Goal: Information Seeking & Learning: Find specific fact

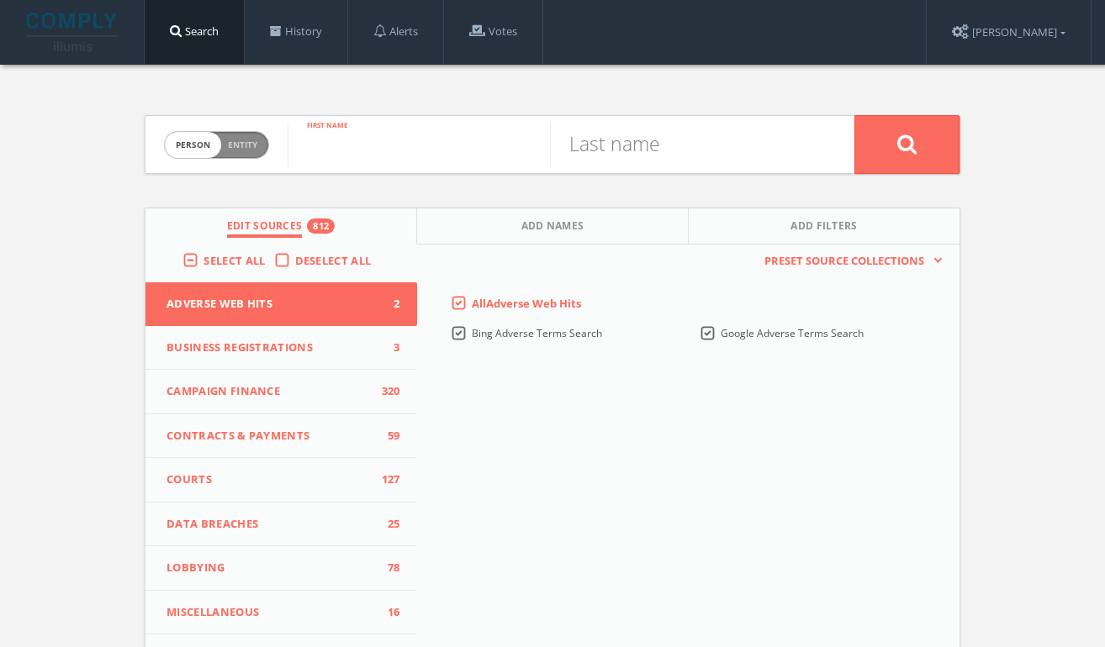
click at [446, 123] on input "text" at bounding box center [419, 145] width 262 height 44
paste input "[PERSON_NAME]"
click at [470, 153] on input "[PERSON_NAME]" at bounding box center [419, 145] width 262 height 44
type input "[PERSON_NAME]"
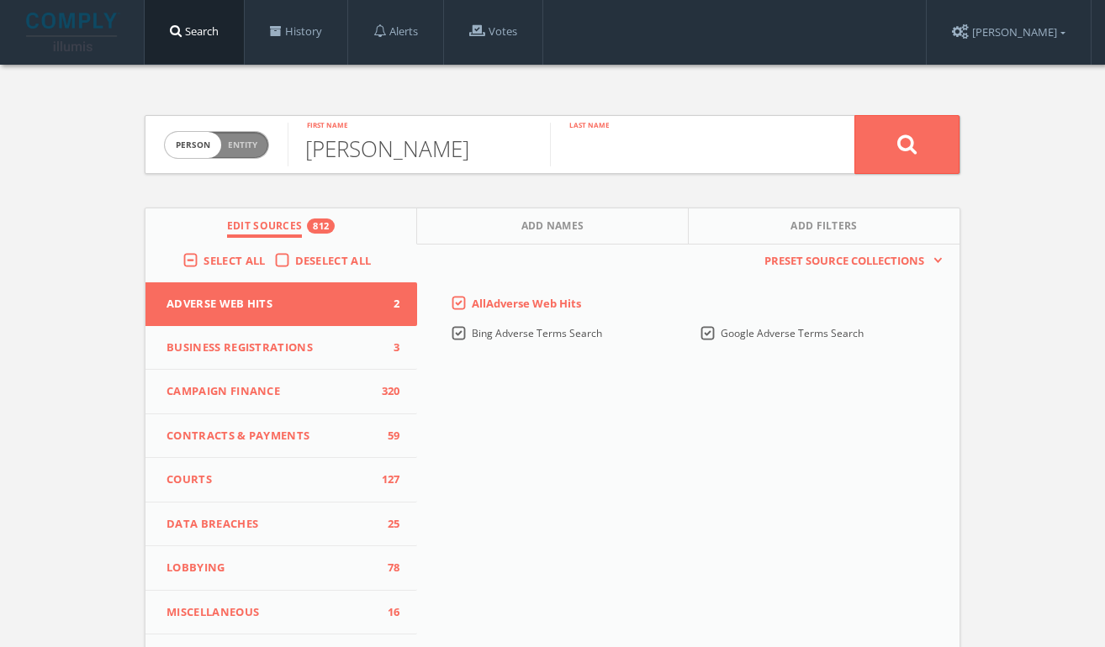
click at [663, 134] on input "text" at bounding box center [681, 145] width 262 height 44
paste input "[PERSON_NAME]"
type input "[PERSON_NAME]"
click at [854, 115] on button at bounding box center [906, 144] width 105 height 59
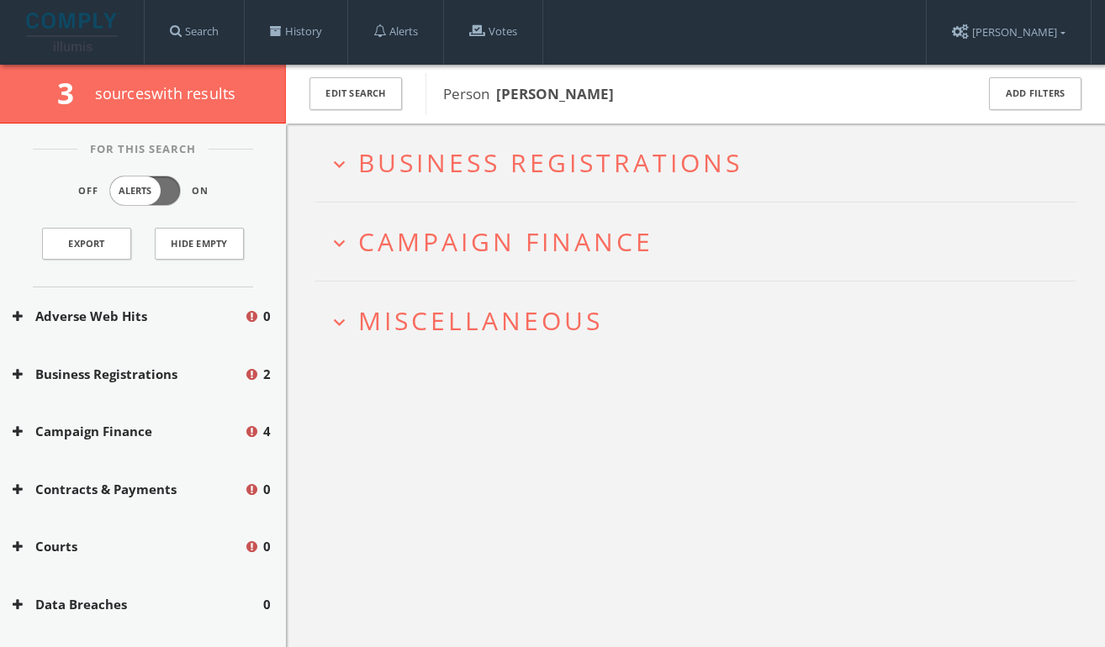
click at [467, 237] on span "Campaign Finance" at bounding box center [505, 241] width 295 height 34
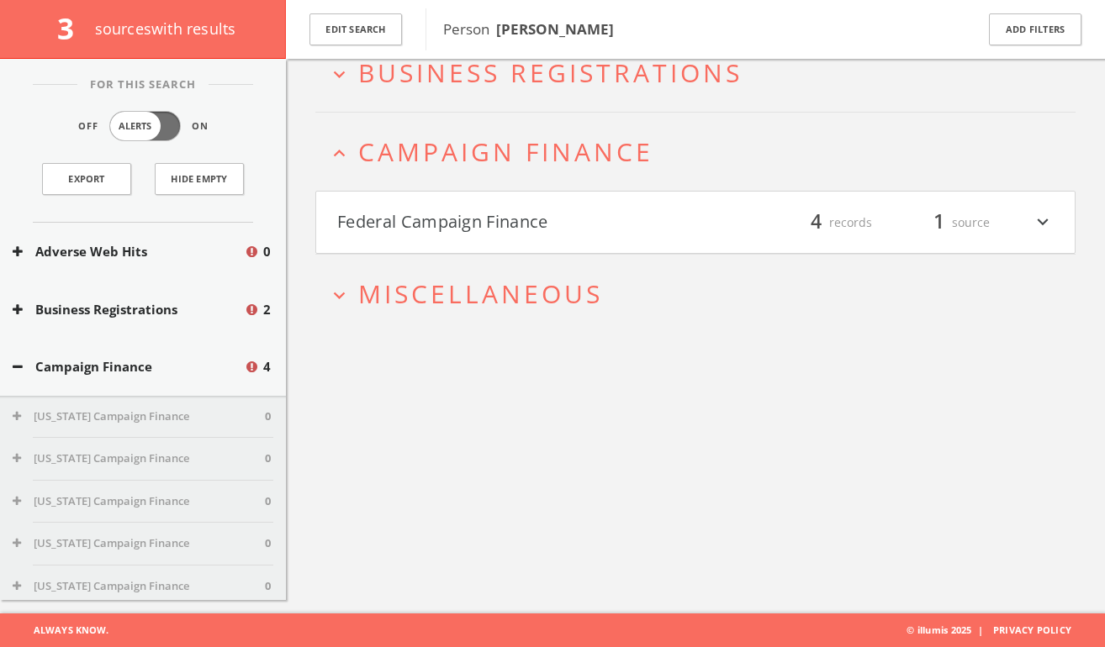
click at [460, 251] on h4 "Federal Campaign Finance filter_list 4 records 1 source expand_more" at bounding box center [695, 223] width 758 height 62
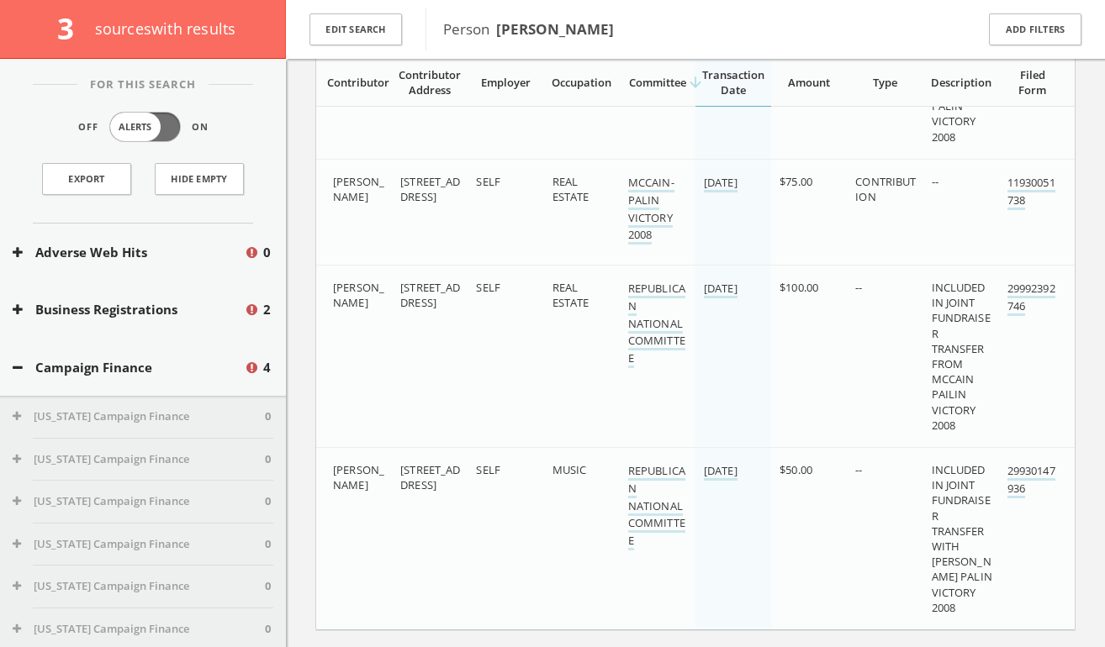
scroll to position [459, 0]
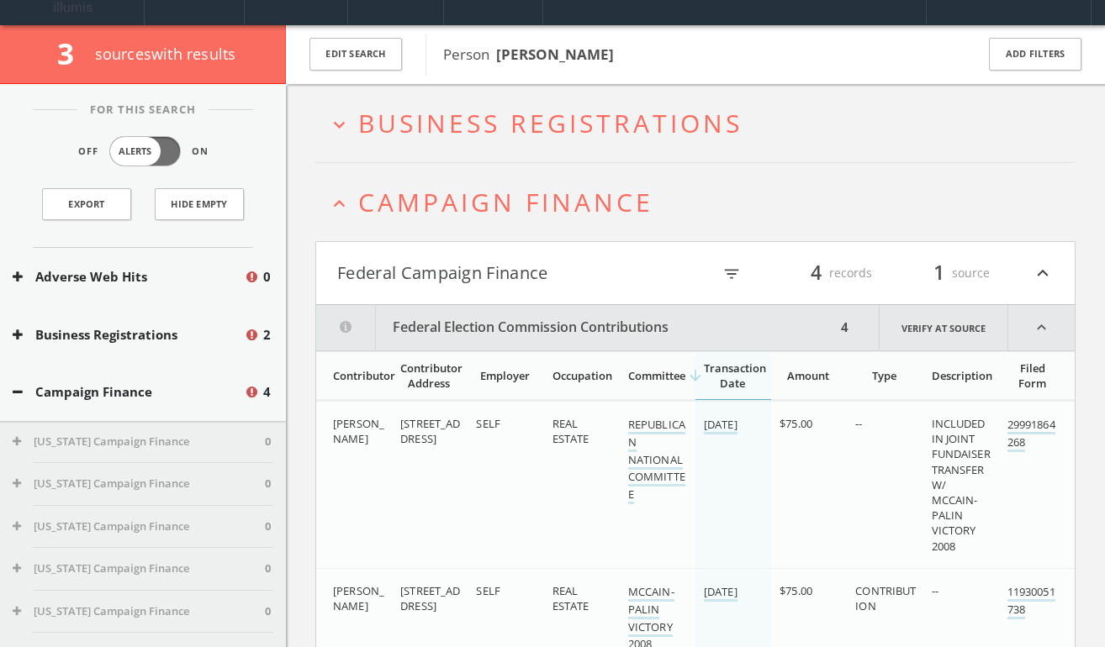
click at [452, 116] on span "Business Registrations" at bounding box center [550, 123] width 384 height 34
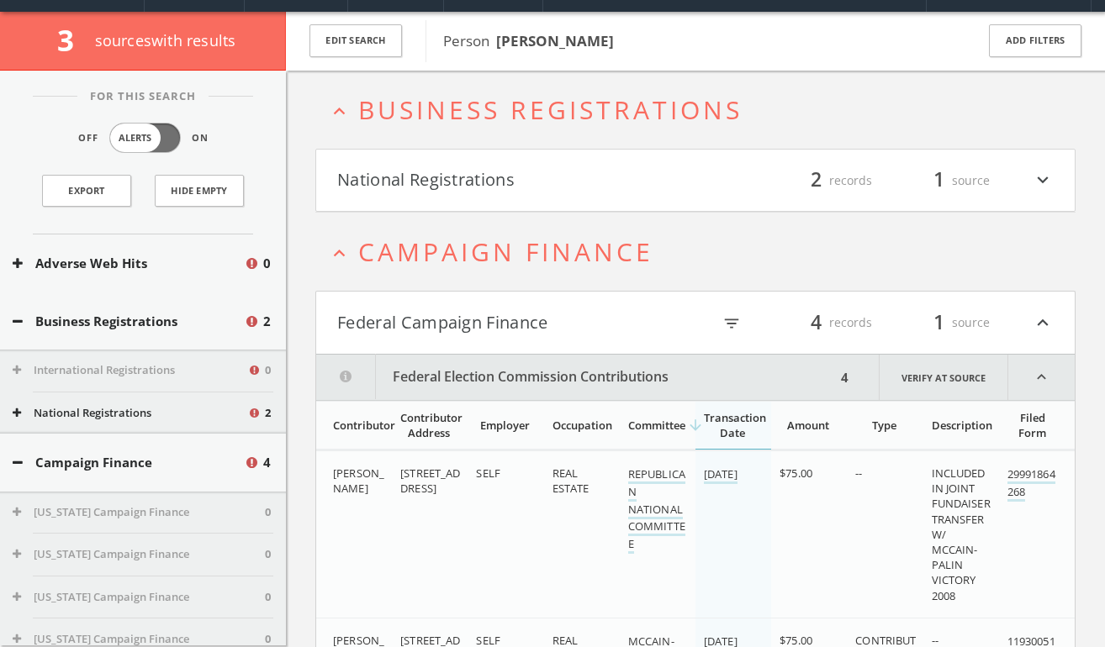
click at [454, 169] on html "Search History Alerts Votes [PERSON_NAME] Edit Profile Change Password Security…" at bounding box center [552, 587] width 1105 height 1280
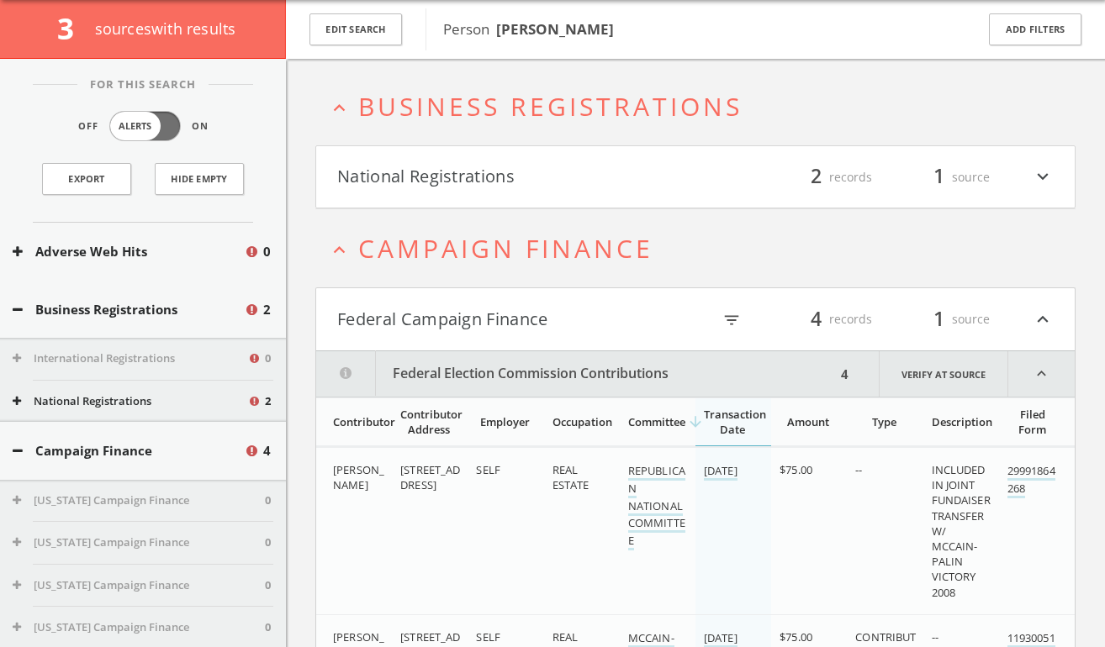
click at [510, 169] on button "National Registrations" at bounding box center [516, 177] width 358 height 29
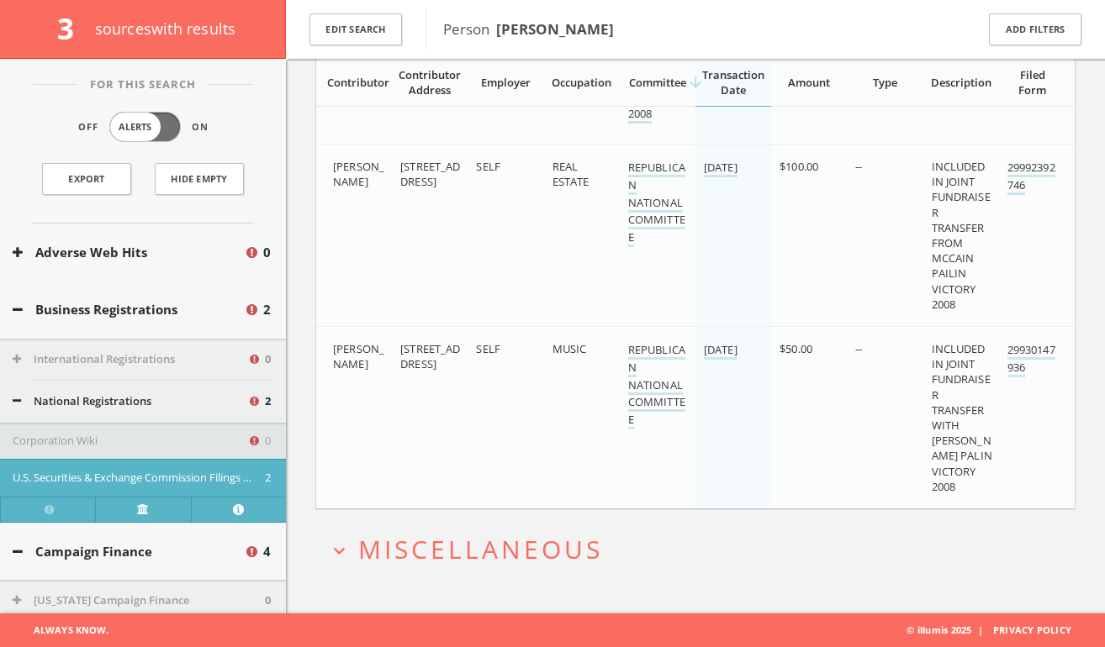
click at [488, 528] on h2 "expand_more Miscellaneous" at bounding box center [695, 549] width 760 height 78
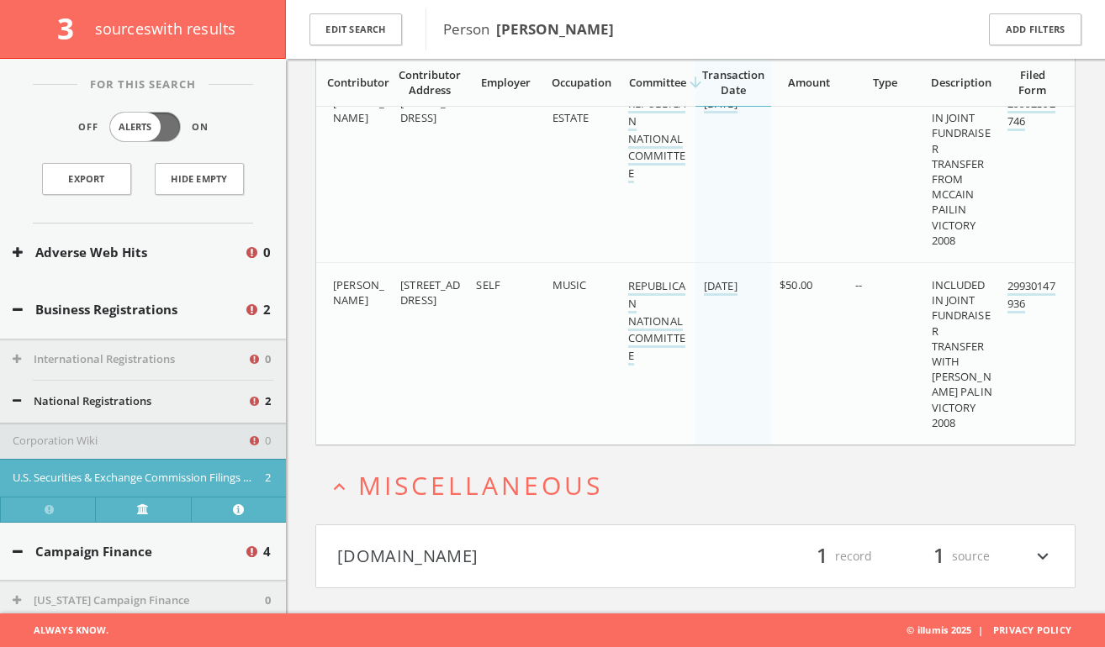
click at [479, 554] on button "[DOMAIN_NAME]" at bounding box center [516, 556] width 358 height 29
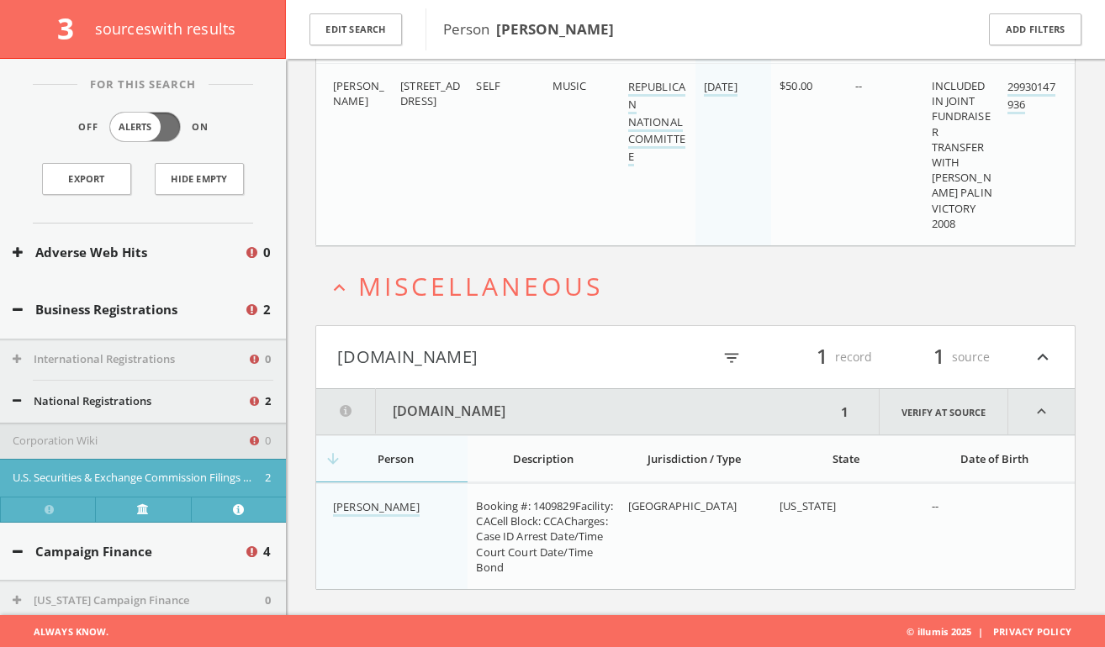
scroll to position [1131, 0]
